Goal: Obtain resource: Download file/media

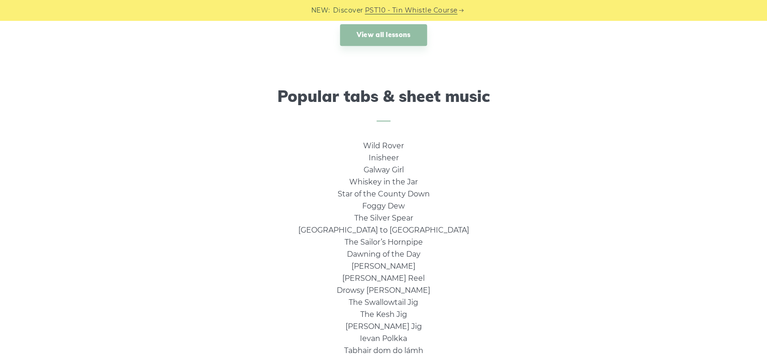
scroll to position [602, 0]
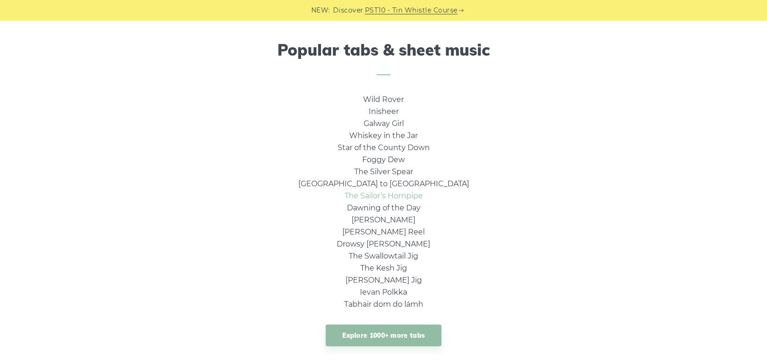
click at [410, 196] on link "The Sailor’s Hornpipe" at bounding box center [383, 195] width 78 height 9
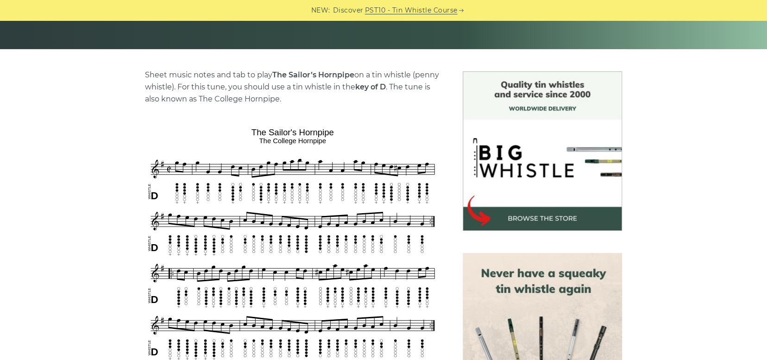
scroll to position [231, 0]
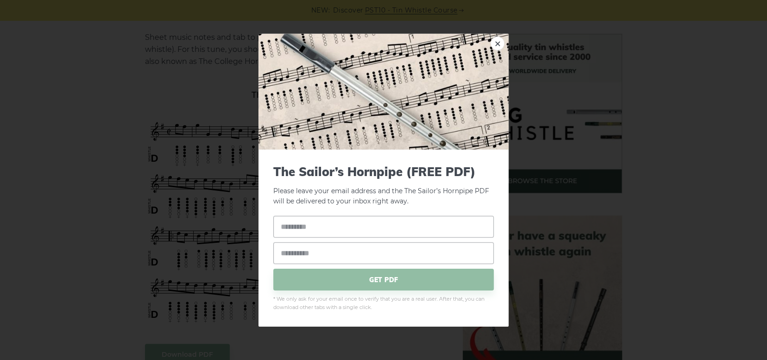
drag, startPoint x: 278, startPoint y: 202, endPoint x: 453, endPoint y: 200, distance: 175.4
click at [453, 200] on p "Please leave your email address and the The Sailor’s Hornpipe PDF will be deliv…" at bounding box center [383, 185] width 220 height 43
click at [354, 228] on input "text" at bounding box center [383, 227] width 220 height 22
type input "**"
click at [345, 250] on input "email" at bounding box center [383, 253] width 220 height 22
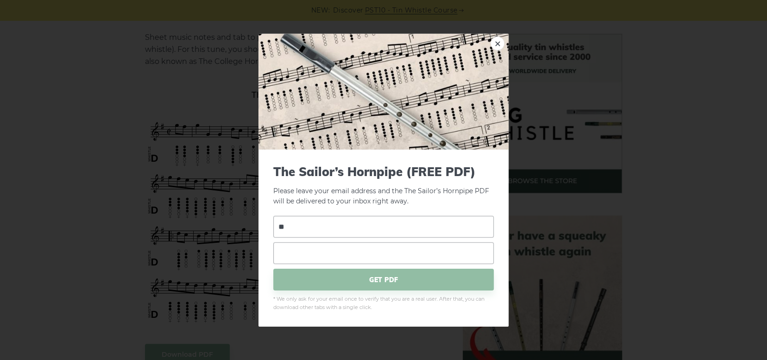
type input "**********"
click at [354, 276] on span "GET PDF" at bounding box center [383, 279] width 220 height 22
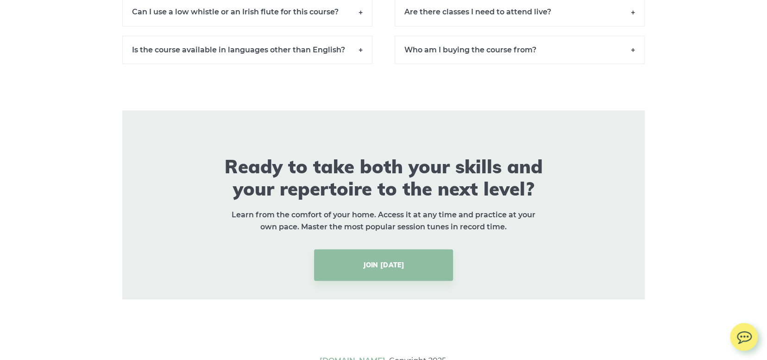
scroll to position [6980, 0]
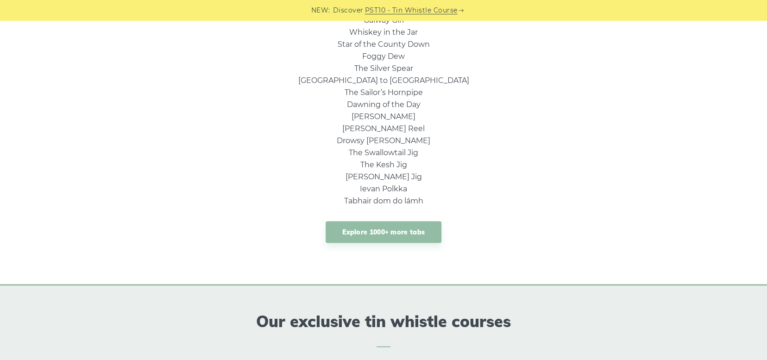
scroll to position [787, 0]
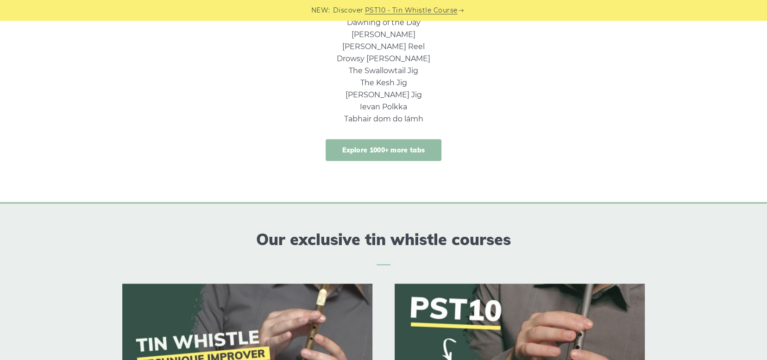
click at [384, 150] on link "Explore 1000+ more tabs" at bounding box center [383, 150] width 116 height 22
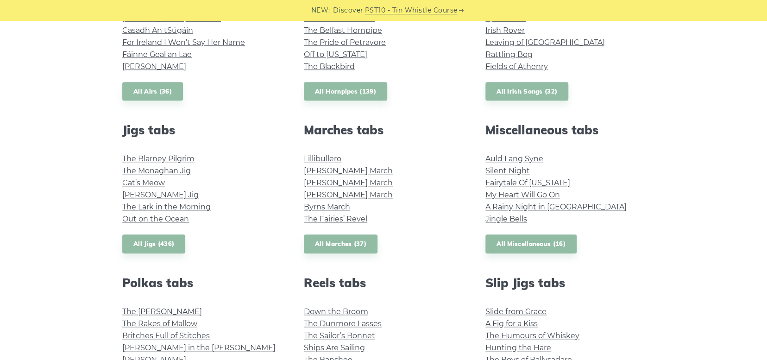
scroll to position [370, 0]
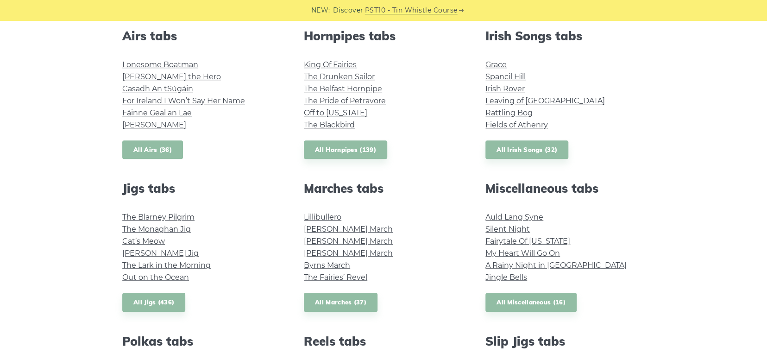
click at [150, 143] on link "All Airs (36)" at bounding box center [152, 149] width 61 height 19
click at [360, 152] on link "All Hornpipes (139)" at bounding box center [345, 149] width 83 height 19
click at [532, 152] on link "All Irish Songs (32)" at bounding box center [526, 149] width 83 height 19
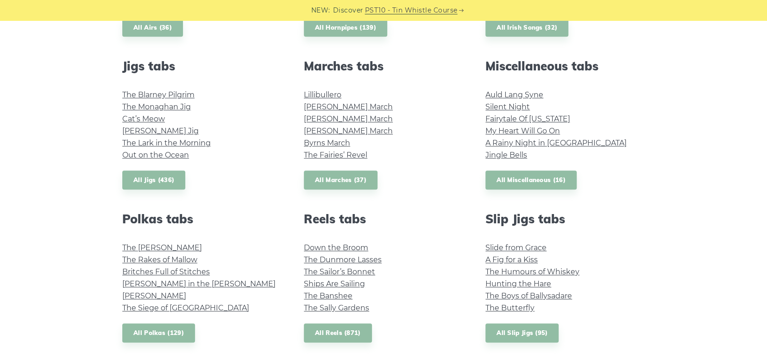
scroll to position [509, 0]
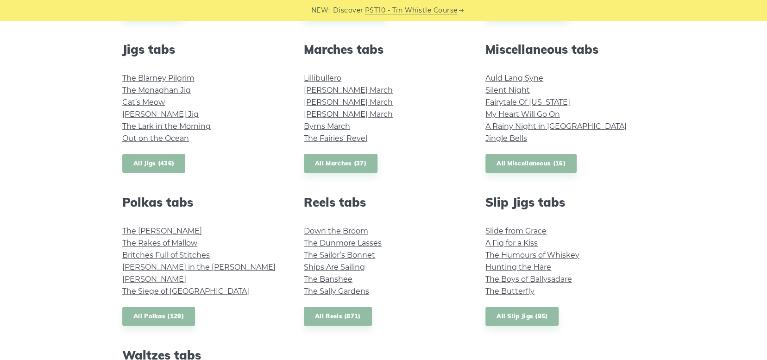
click at [157, 171] on link "All Jigs (436)" at bounding box center [153, 163] width 63 height 19
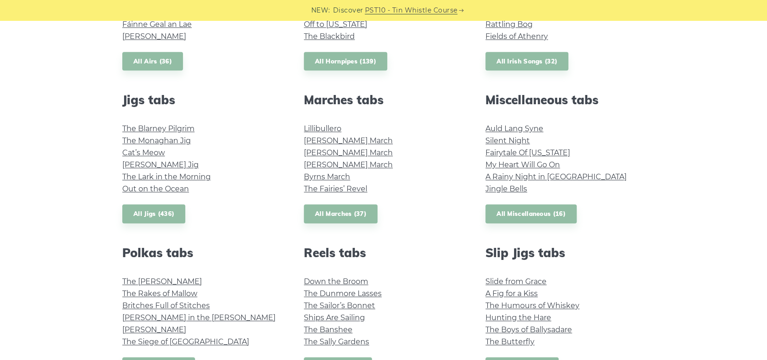
scroll to position [463, 0]
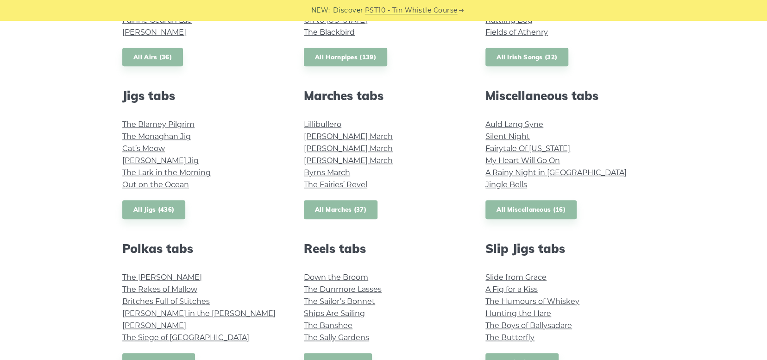
click at [348, 212] on link "All Marches (37)" at bounding box center [341, 209] width 74 height 19
click at [524, 212] on link "All Miscellaneous (16)" at bounding box center [530, 209] width 91 height 19
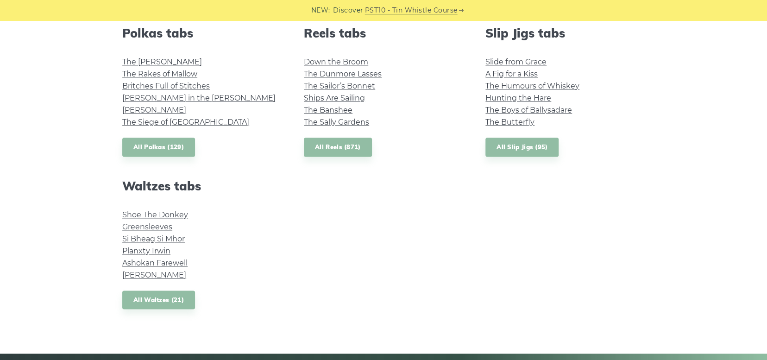
scroll to position [694, 0]
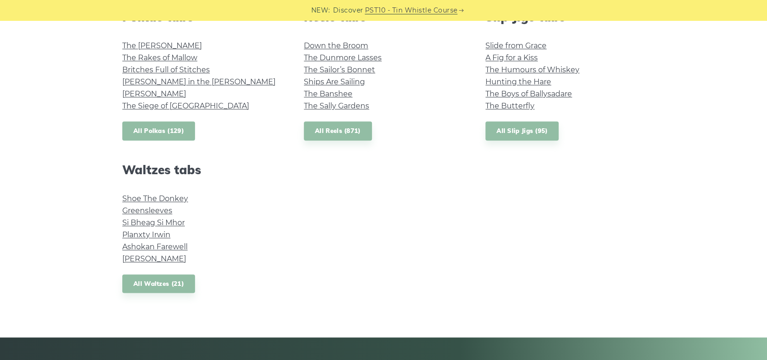
click at [185, 131] on link "All Polkas (129)" at bounding box center [158, 130] width 73 height 19
click at [527, 131] on link "All Slip Jigs (95)" at bounding box center [521, 130] width 73 height 19
click at [164, 283] on link "All Waltzes (21)" at bounding box center [158, 283] width 73 height 19
click at [327, 127] on link "All Reels (871)" at bounding box center [338, 130] width 68 height 19
click at [153, 283] on link "All Waltzes (21)" at bounding box center [158, 283] width 73 height 19
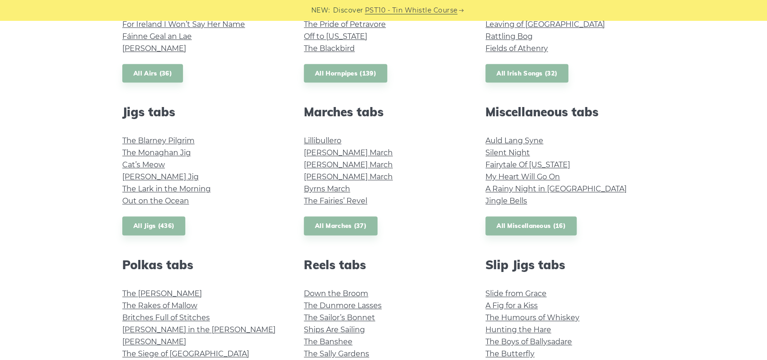
scroll to position [417, 0]
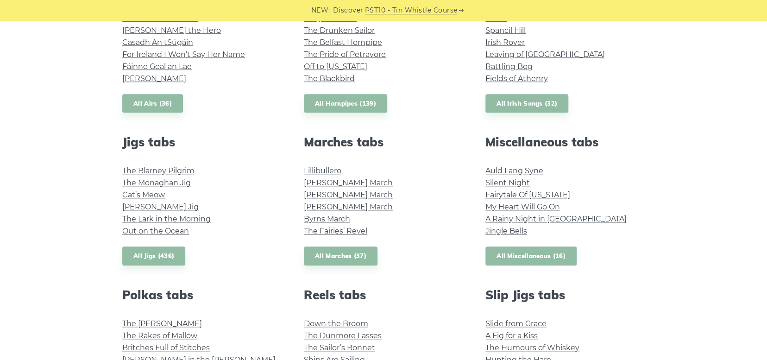
click at [512, 259] on link "All Miscellaneous (16)" at bounding box center [530, 255] width 91 height 19
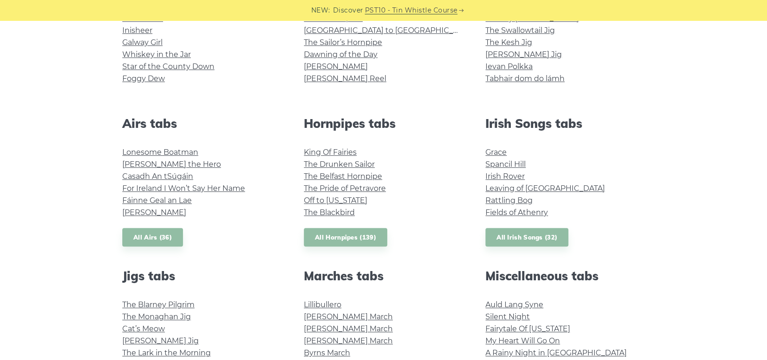
scroll to position [278, 0]
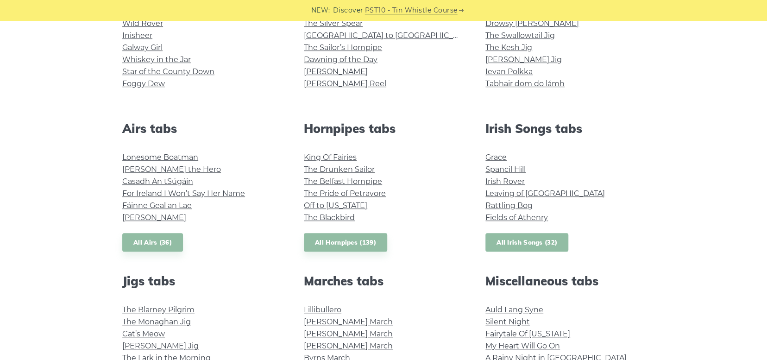
click at [518, 240] on link "All Irish Songs (32)" at bounding box center [526, 242] width 83 height 19
click at [366, 247] on link "All Hornpipes (139)" at bounding box center [345, 242] width 83 height 19
click at [164, 243] on link "All Airs (36)" at bounding box center [152, 242] width 61 height 19
click at [150, 241] on link "All Airs (36)" at bounding box center [152, 242] width 61 height 19
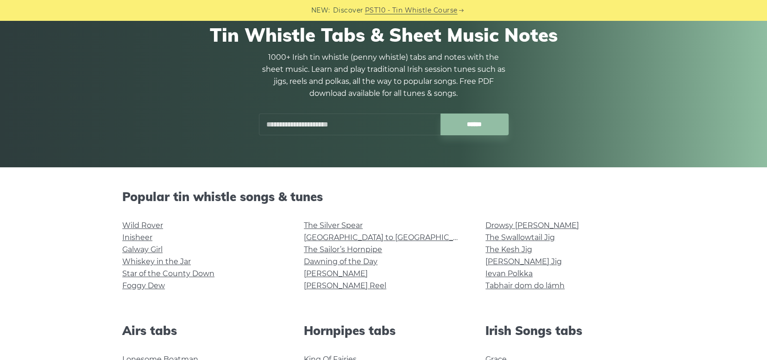
scroll to position [93, 0]
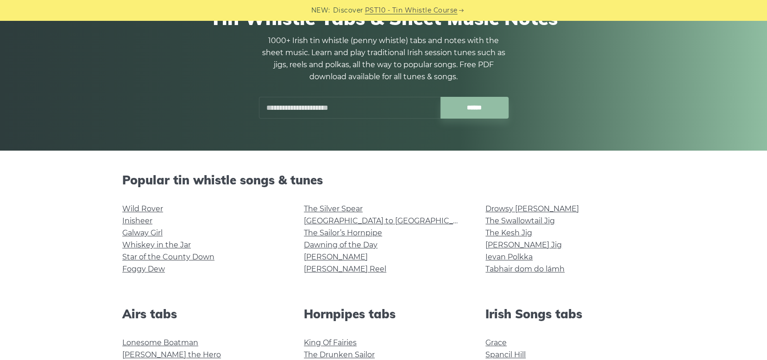
click at [336, 106] on input "text" at bounding box center [349, 108] width 181 height 22
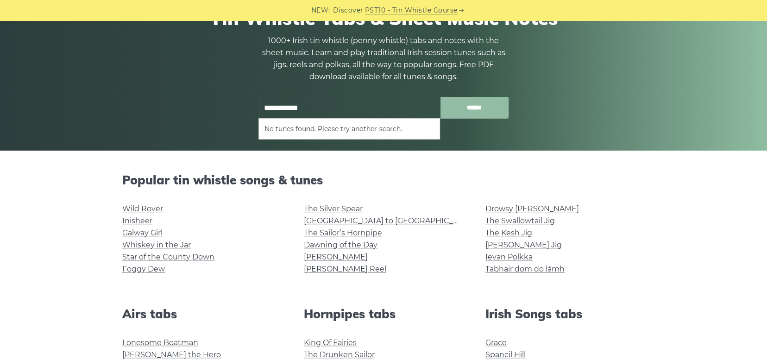
type input "**********"
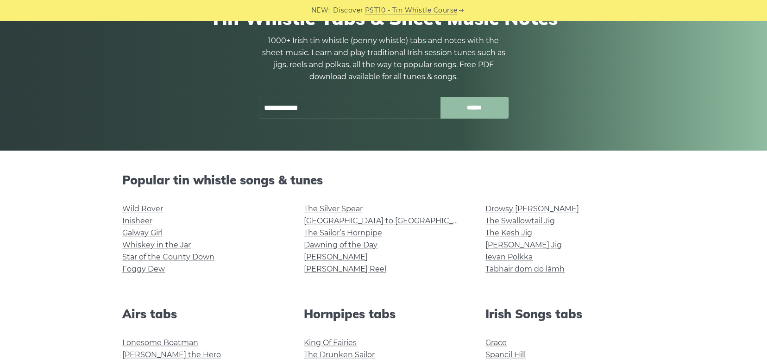
click at [464, 107] on input "******" at bounding box center [474, 108] width 68 height 22
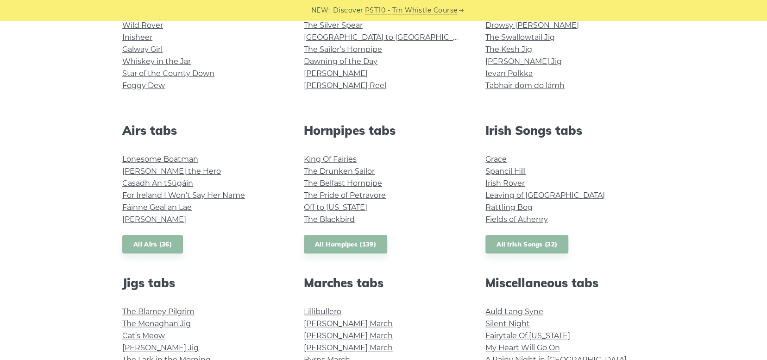
scroll to position [278, 0]
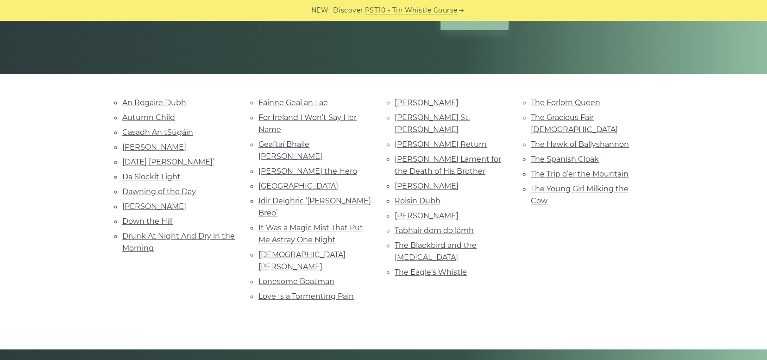
scroll to position [185, 0]
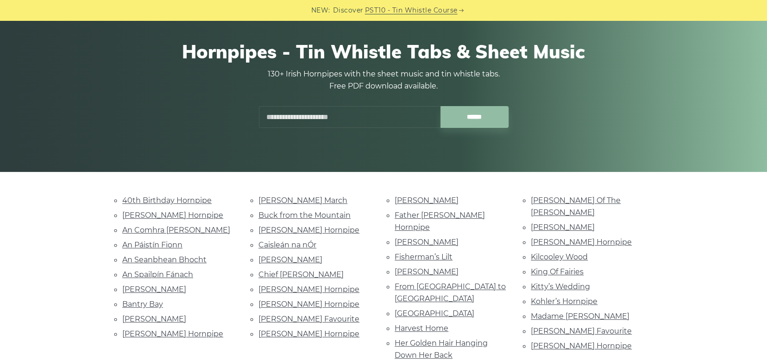
scroll to position [46, 0]
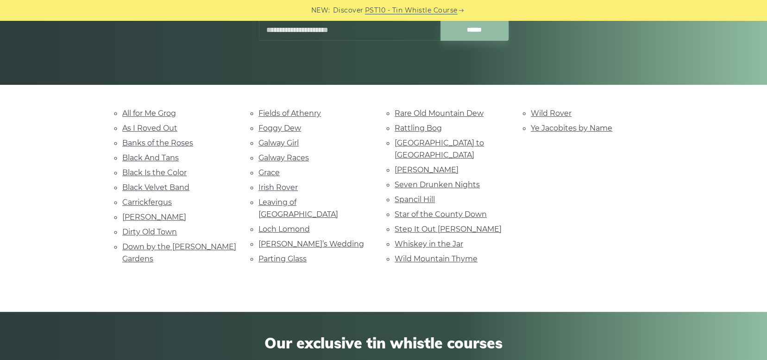
scroll to position [185, 0]
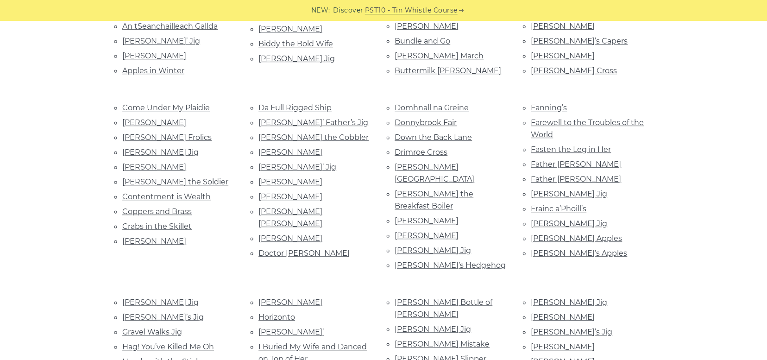
scroll to position [417, 0]
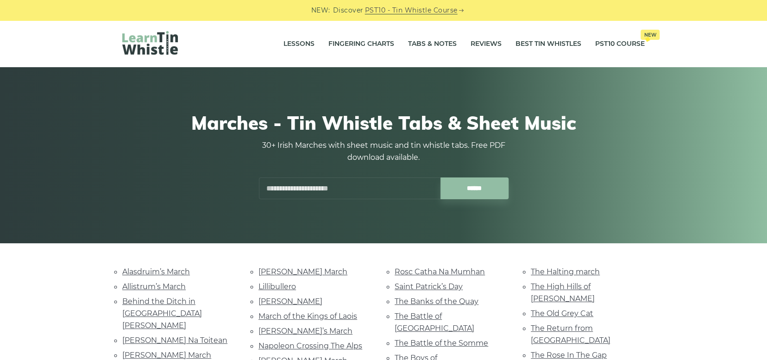
scroll to position [139, 0]
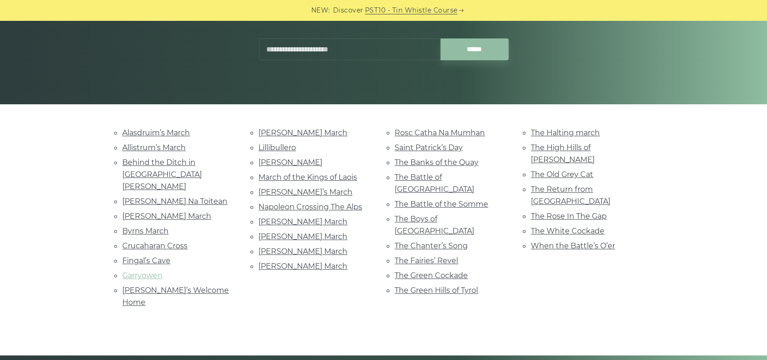
click at [133, 271] on link "Garryowen" at bounding box center [142, 275] width 40 height 9
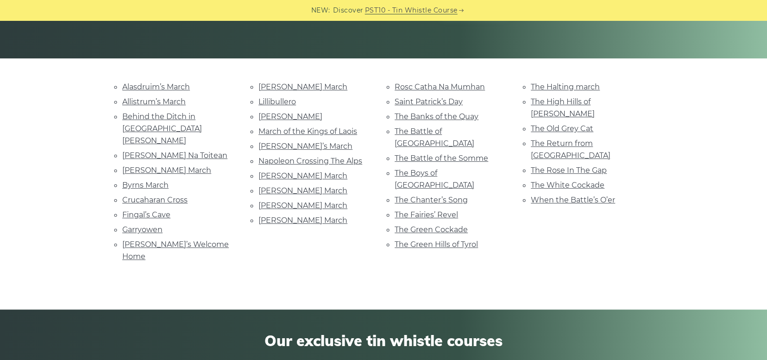
scroll to position [185, 0]
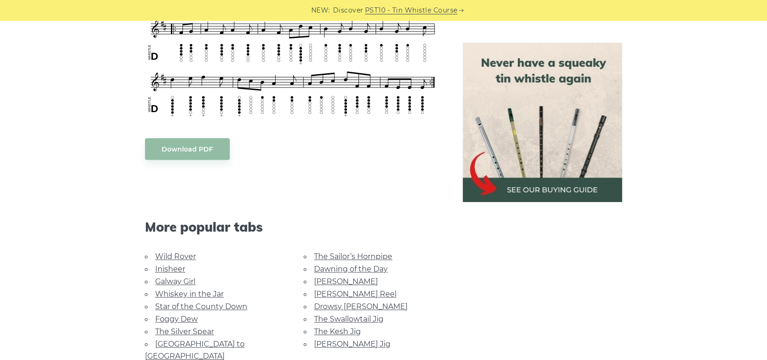
scroll to position [463, 0]
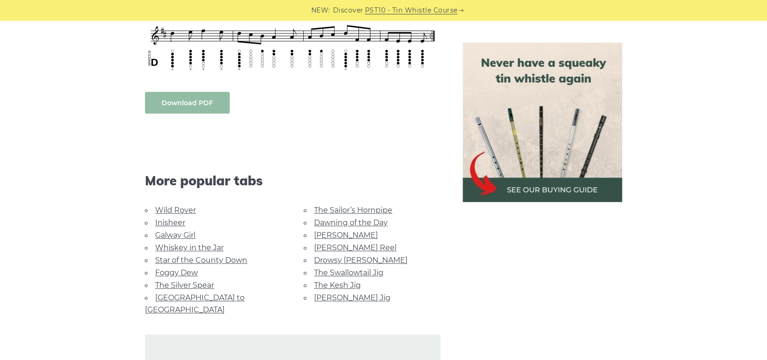
click at [195, 101] on link "Download PDF" at bounding box center [187, 103] width 85 height 22
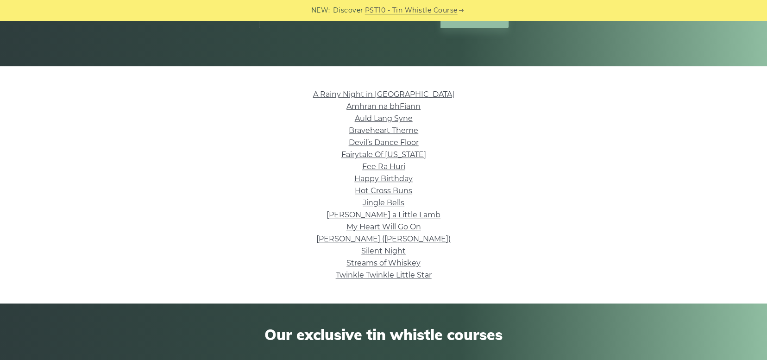
scroll to position [185, 0]
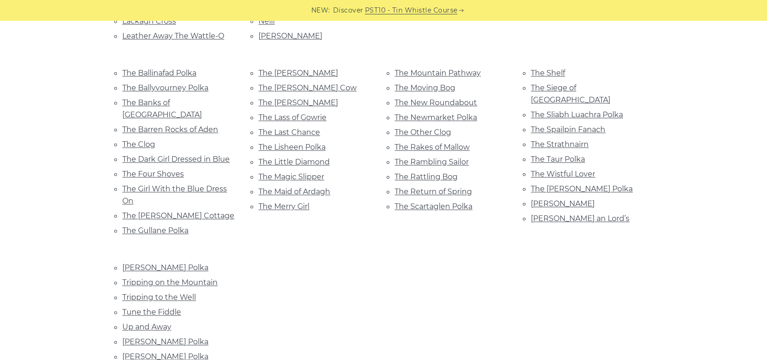
scroll to position [602, 0]
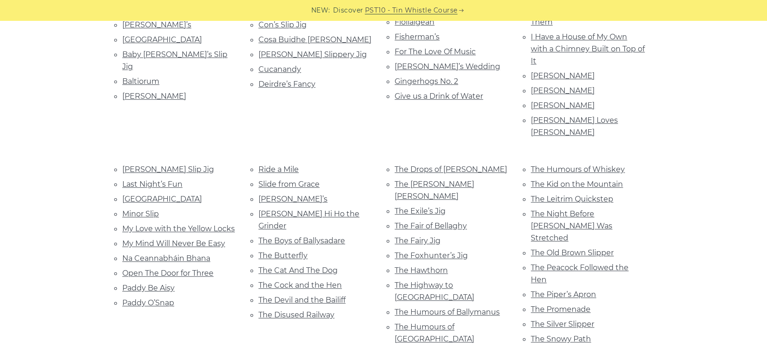
scroll to position [324, 0]
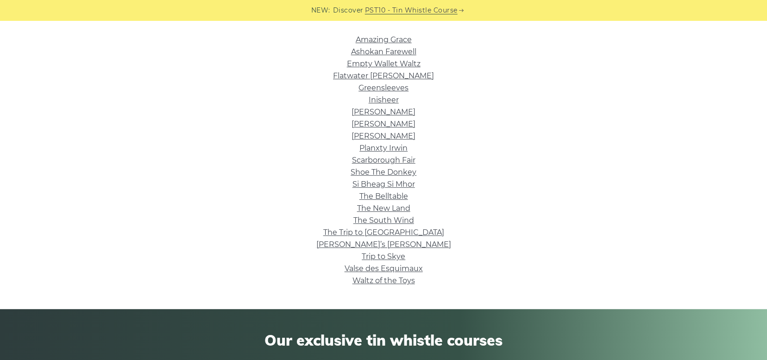
scroll to position [278, 0]
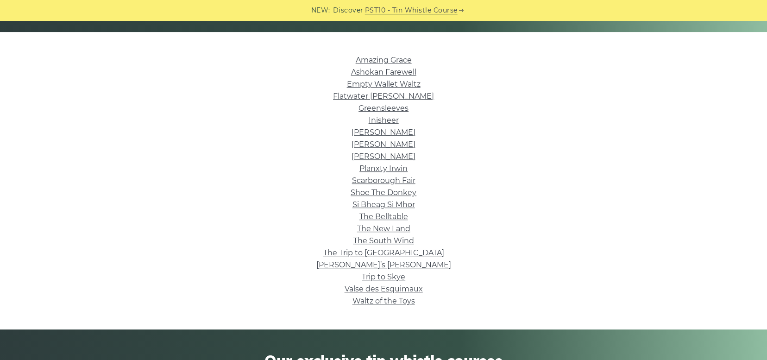
scroll to position [231, 0]
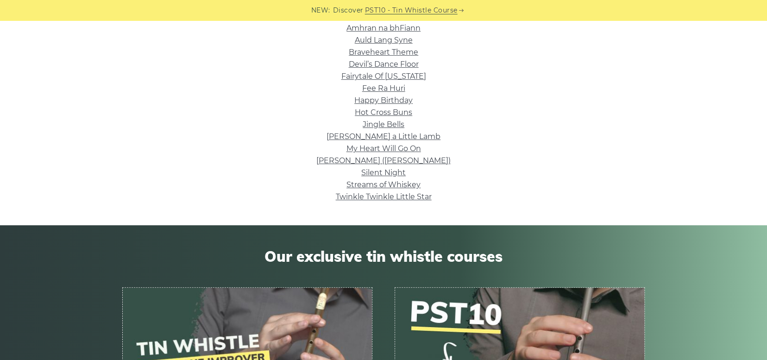
scroll to position [278, 0]
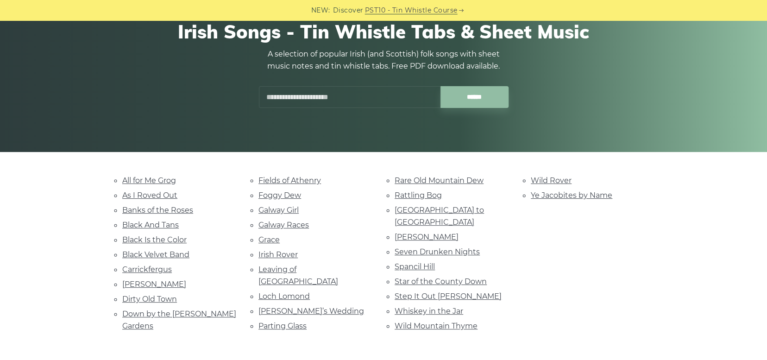
scroll to position [93, 0]
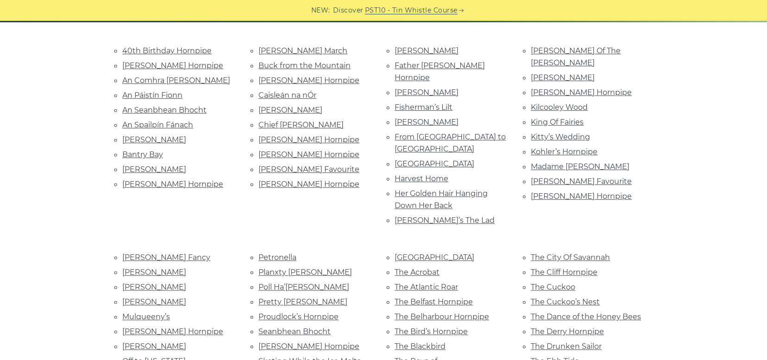
scroll to position [231, 0]
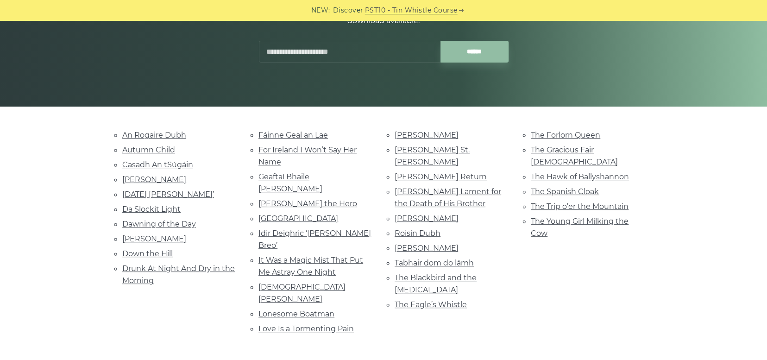
scroll to position [139, 0]
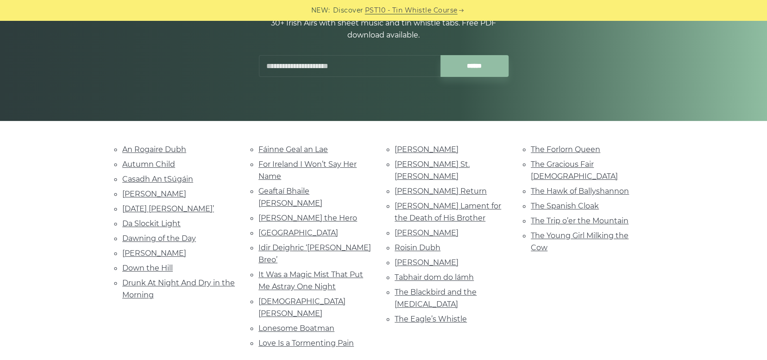
scroll to position [139, 0]
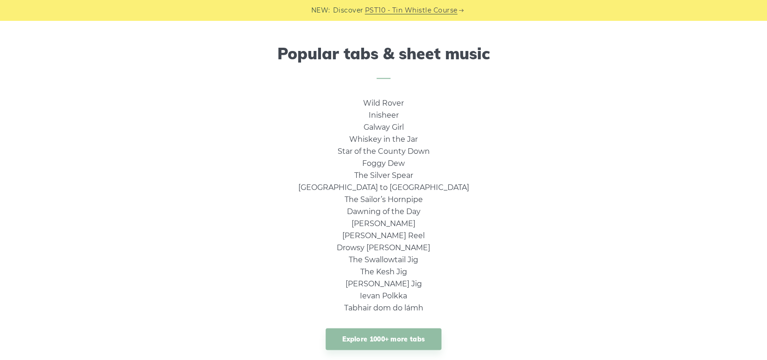
scroll to position [833, 0]
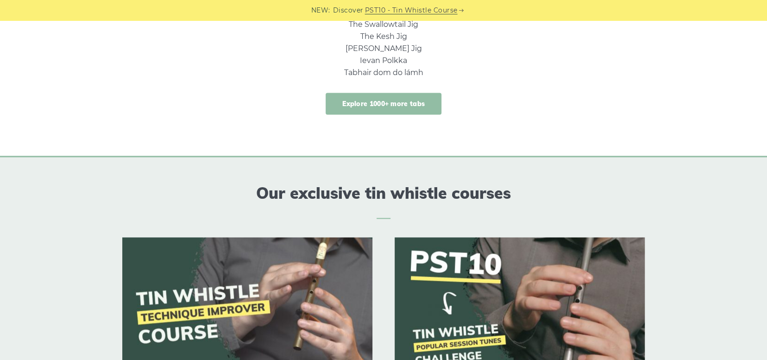
click at [356, 105] on link "Explore 1000+ more tabs" at bounding box center [383, 104] width 116 height 22
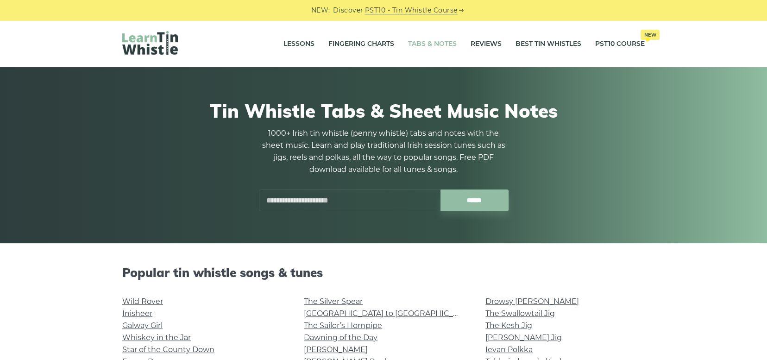
click at [364, 198] on input "text" at bounding box center [349, 200] width 181 height 22
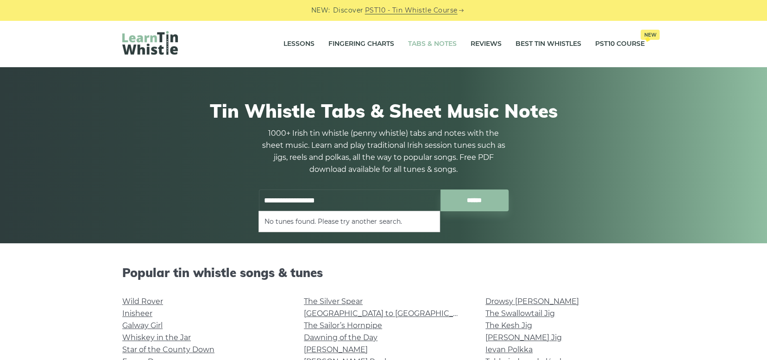
type input "**********"
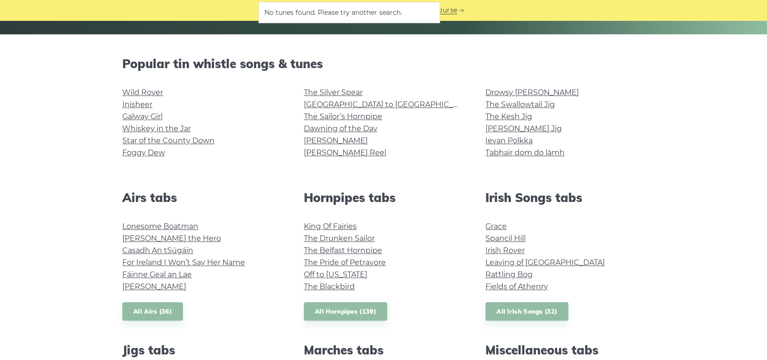
scroll to position [231, 0]
